Goal: Check status: Check status

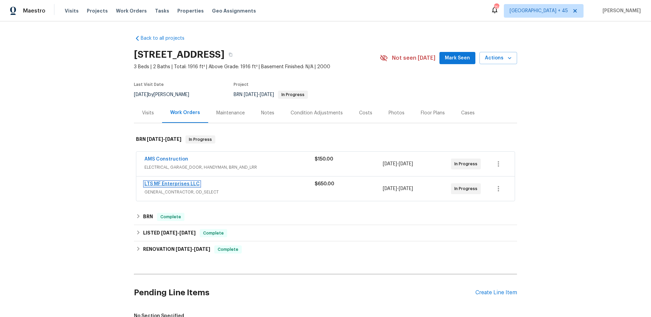
click at [184, 185] on link "LTS MF Enterprises LLC" at bounding box center [171, 183] width 55 height 5
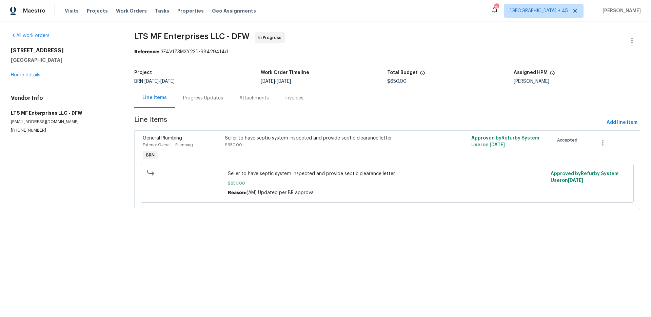
click at [41, 74] on div "9021 Monticello Dr Granbury, TX 76049 Home details" at bounding box center [64, 62] width 107 height 31
click at [34, 80] on div "All work orders 9021 Monticello Dr Granbury, TX 76049 Home details Vendor Info …" at bounding box center [64, 82] width 107 height 101
click at [35, 77] on div "9021 Monticello Dr Granbury, TX 76049 Home details" at bounding box center [64, 62] width 107 height 31
click at [35, 77] on link "Home details" at bounding box center [26, 75] width 30 height 5
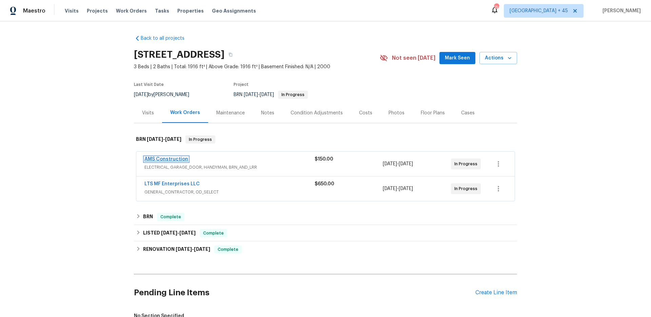
click at [177, 157] on link "AMS Construction" at bounding box center [166, 159] width 44 height 5
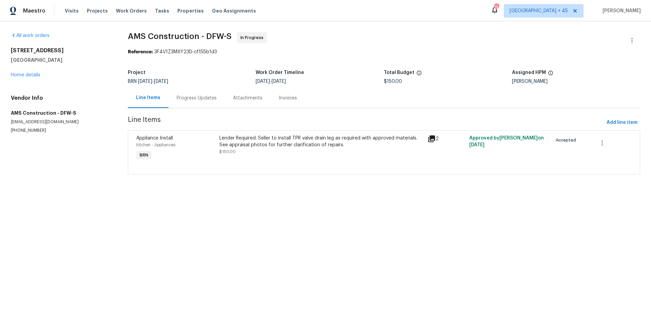
click at [192, 98] on div "Progress Updates" at bounding box center [197, 98] width 40 height 7
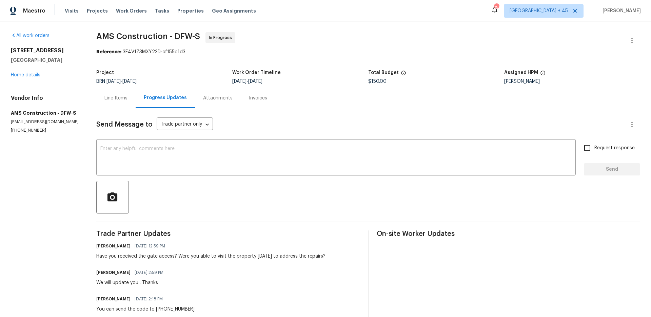
click at [256, 101] on div "Invoices" at bounding box center [258, 98] width 18 height 7
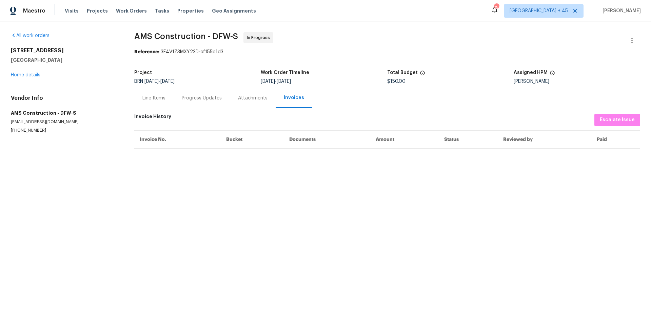
click at [250, 99] on div "Attachments" at bounding box center [253, 98] width 30 height 7
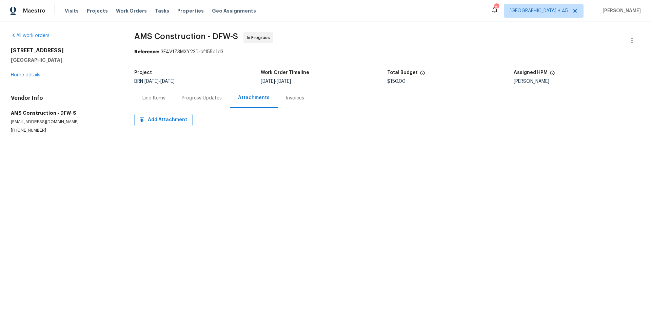
click at [163, 98] on div "Line Items" at bounding box center [153, 98] width 23 height 7
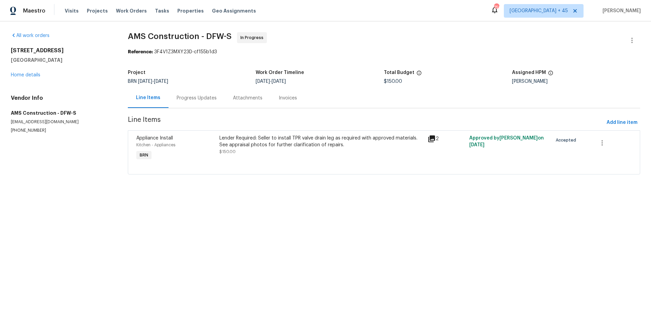
click at [431, 136] on icon at bounding box center [431, 138] width 7 height 7
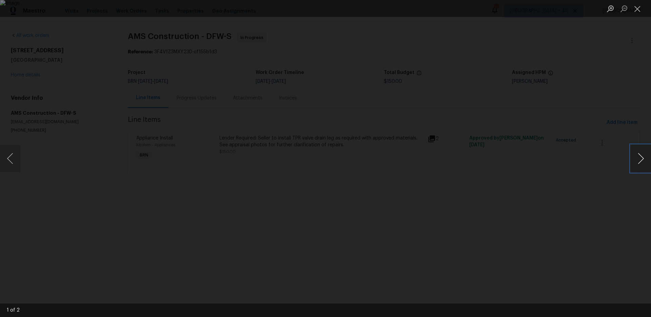
click at [642, 150] on button "Next image" at bounding box center [641, 158] width 20 height 27
click at [575, 119] on div "Lightbox" at bounding box center [325, 158] width 651 height 317
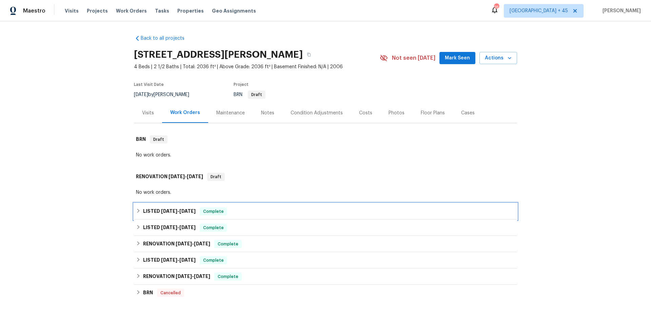
click at [179, 213] on span "[DATE] - [DATE]" at bounding box center [178, 211] width 35 height 5
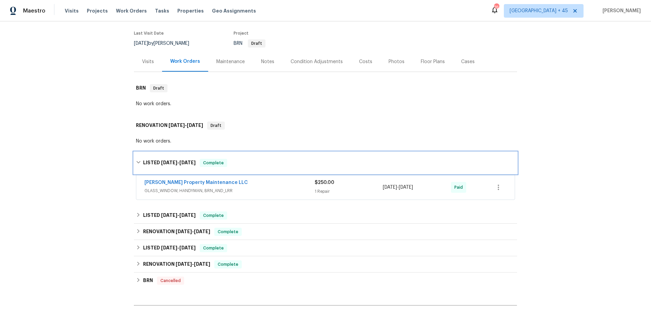
scroll to position [53, 0]
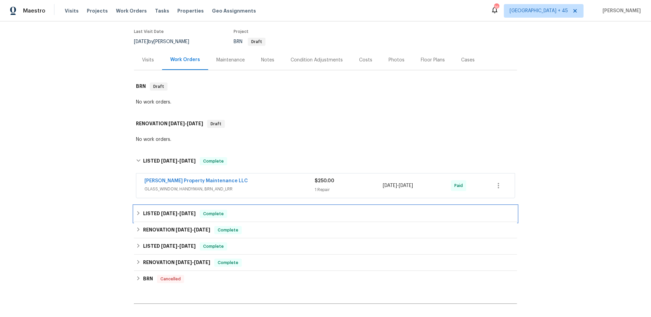
click at [257, 216] on div "LISTED [DATE] - [DATE] Complete" at bounding box center [325, 214] width 379 height 8
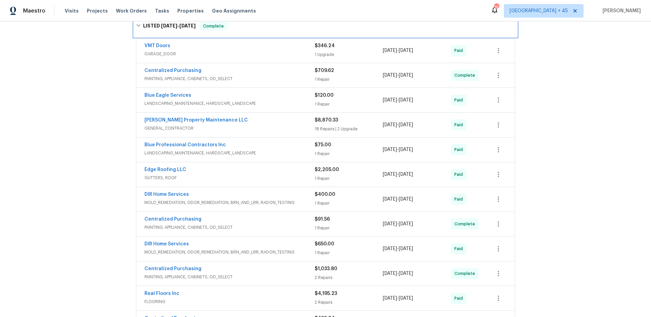
scroll to position [398, 0]
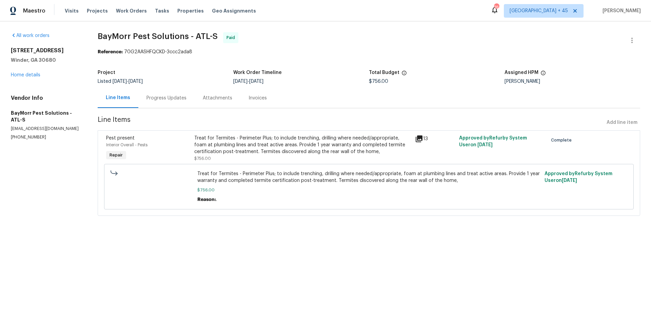
click at [220, 104] on div "Attachments" at bounding box center [218, 98] width 46 height 20
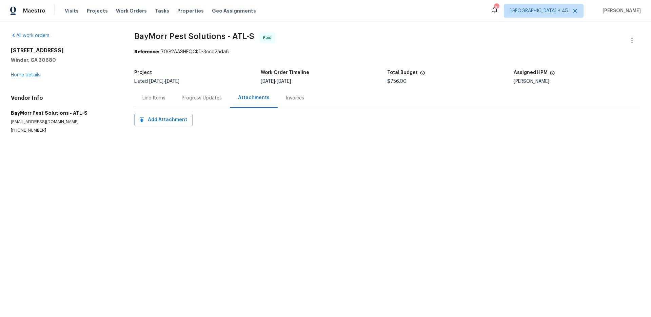
click at [197, 99] on div "Progress Updates" at bounding box center [202, 98] width 40 height 7
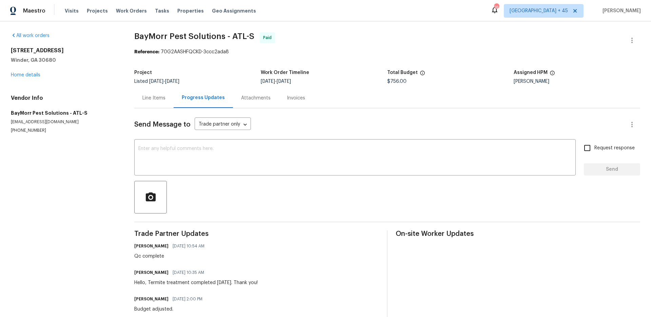
scroll to position [41, 0]
